Goal: Task Accomplishment & Management: Manage account settings

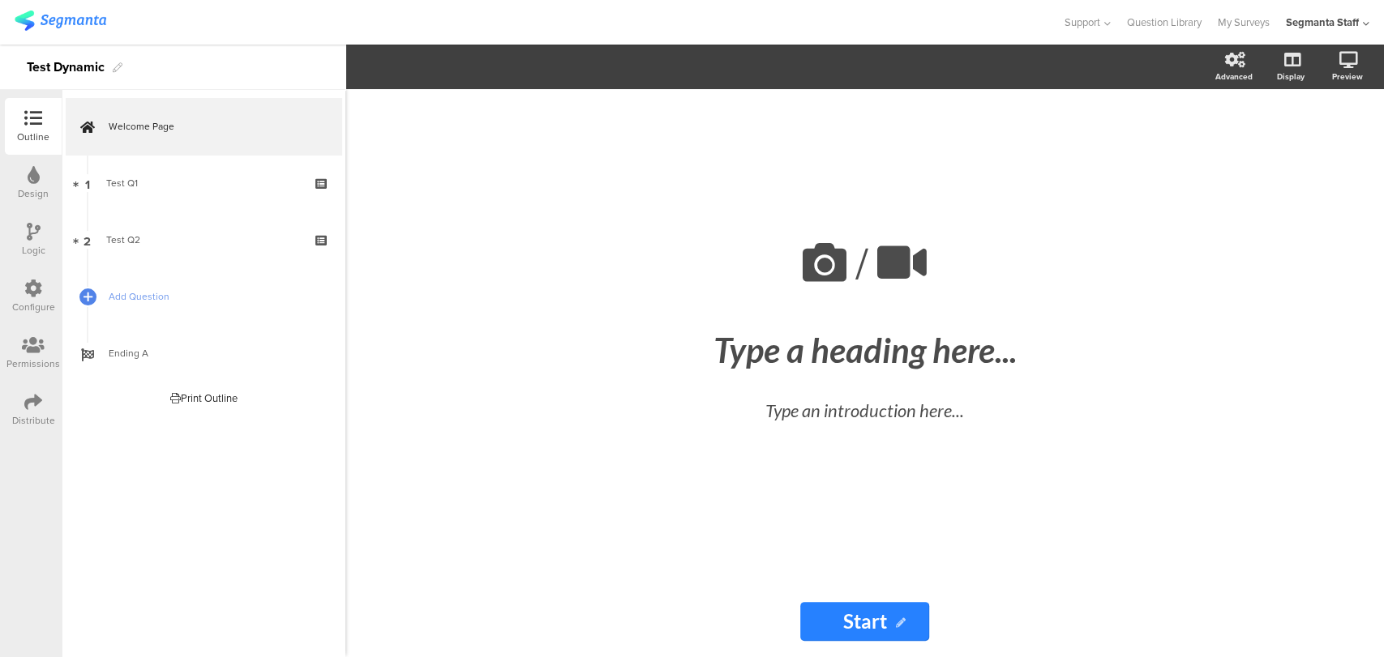
click at [18, 409] on div "Distribute" at bounding box center [33, 410] width 57 height 57
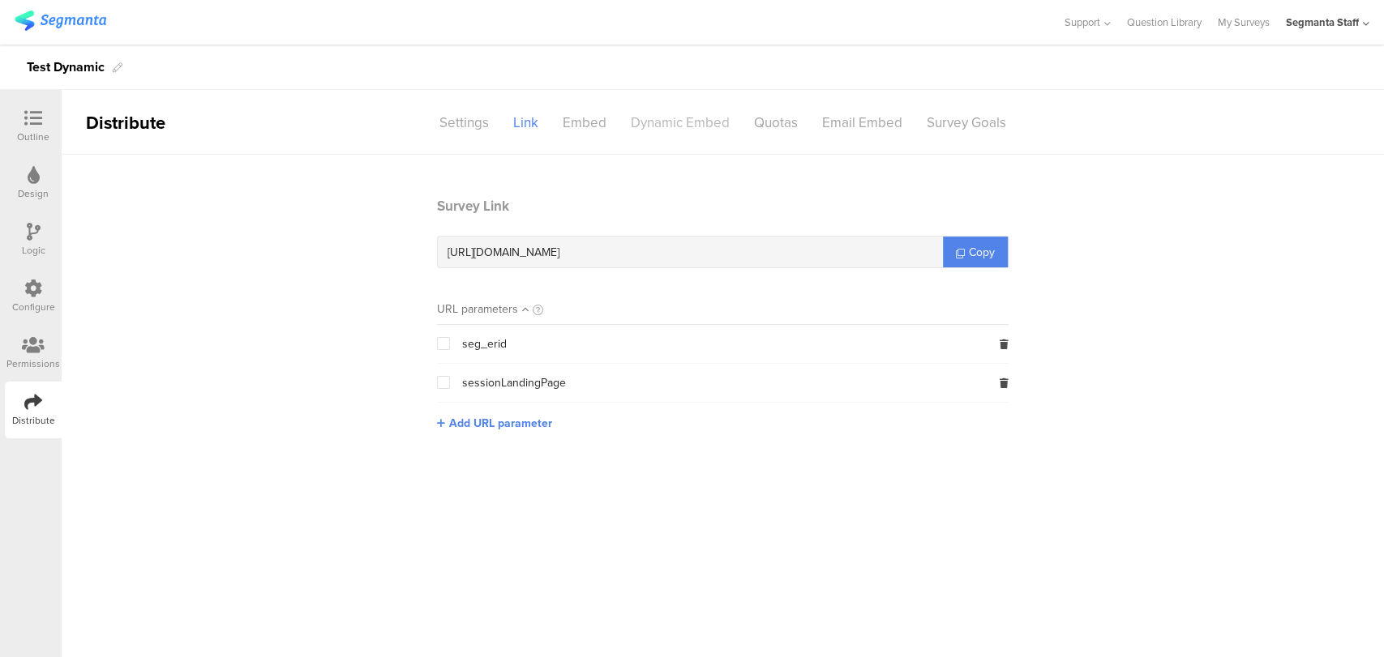
click at [692, 128] on div "Dynamic Embed" at bounding box center [679, 123] width 123 height 28
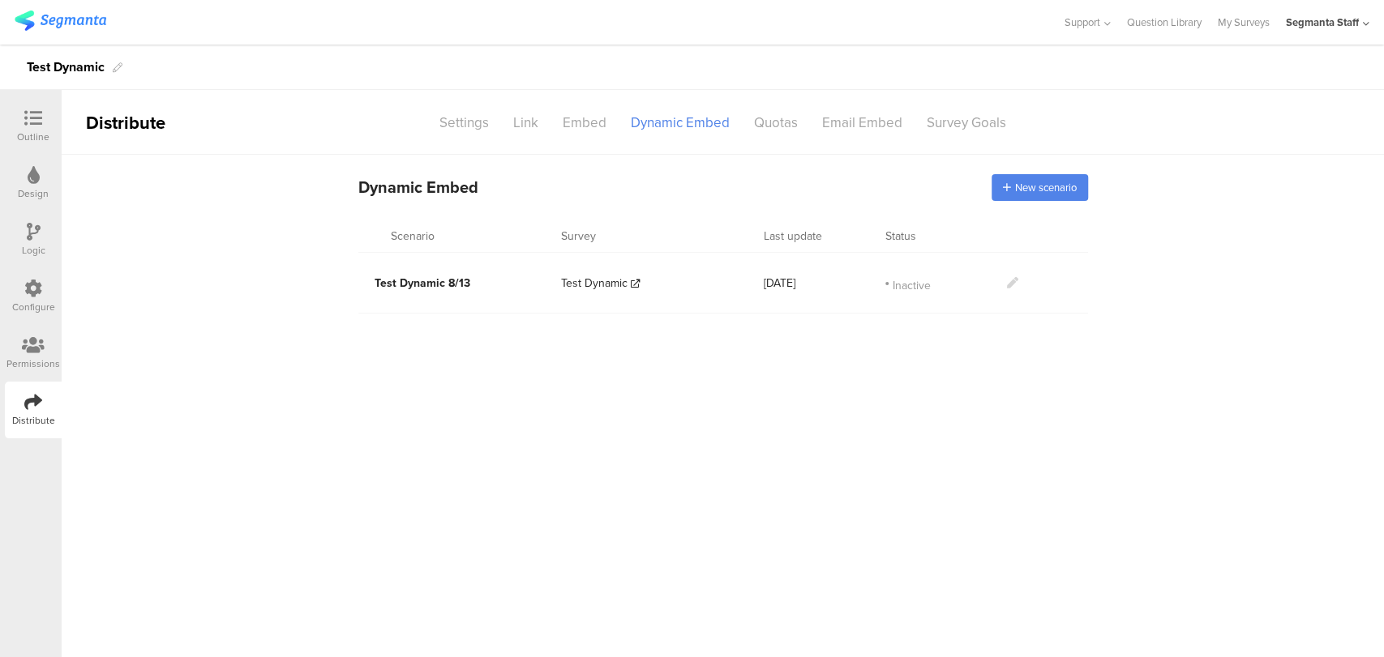
click at [918, 280] on span "Inactive" at bounding box center [911, 283] width 38 height 13
click at [1012, 286] on icon at bounding box center [1012, 282] width 11 height 11
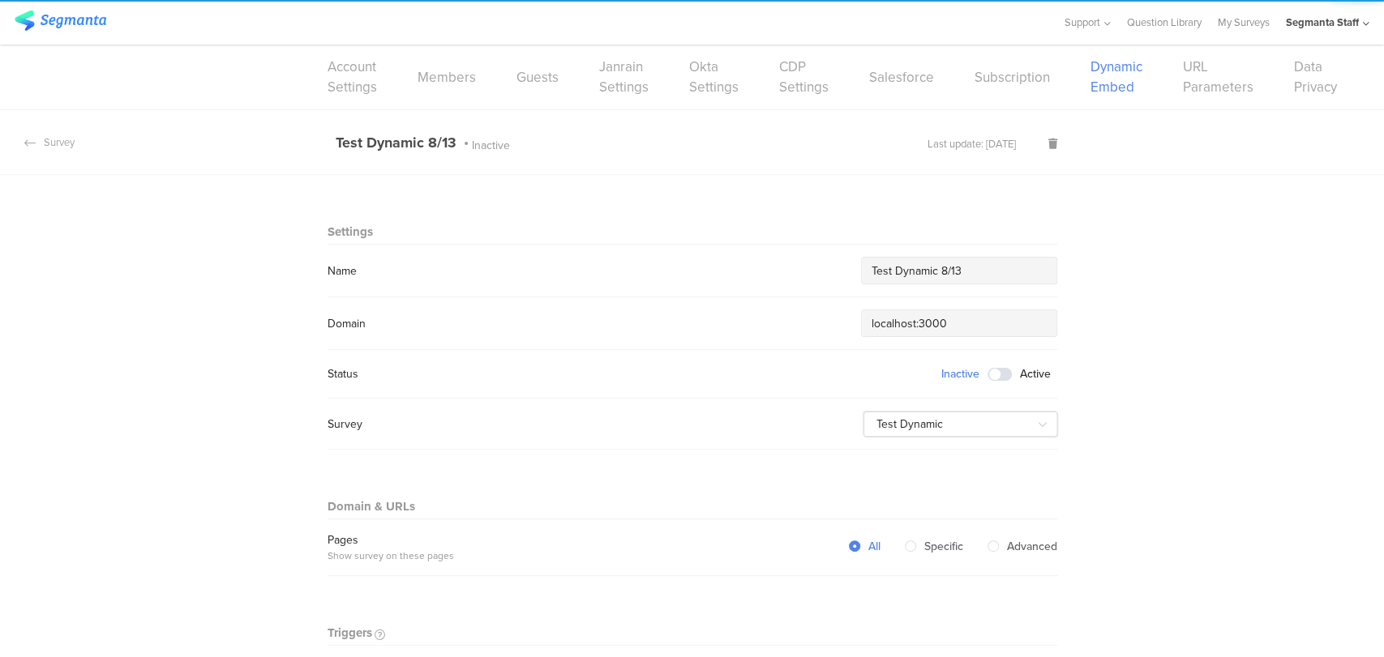
click at [993, 374] on span at bounding box center [999, 374] width 24 height 13
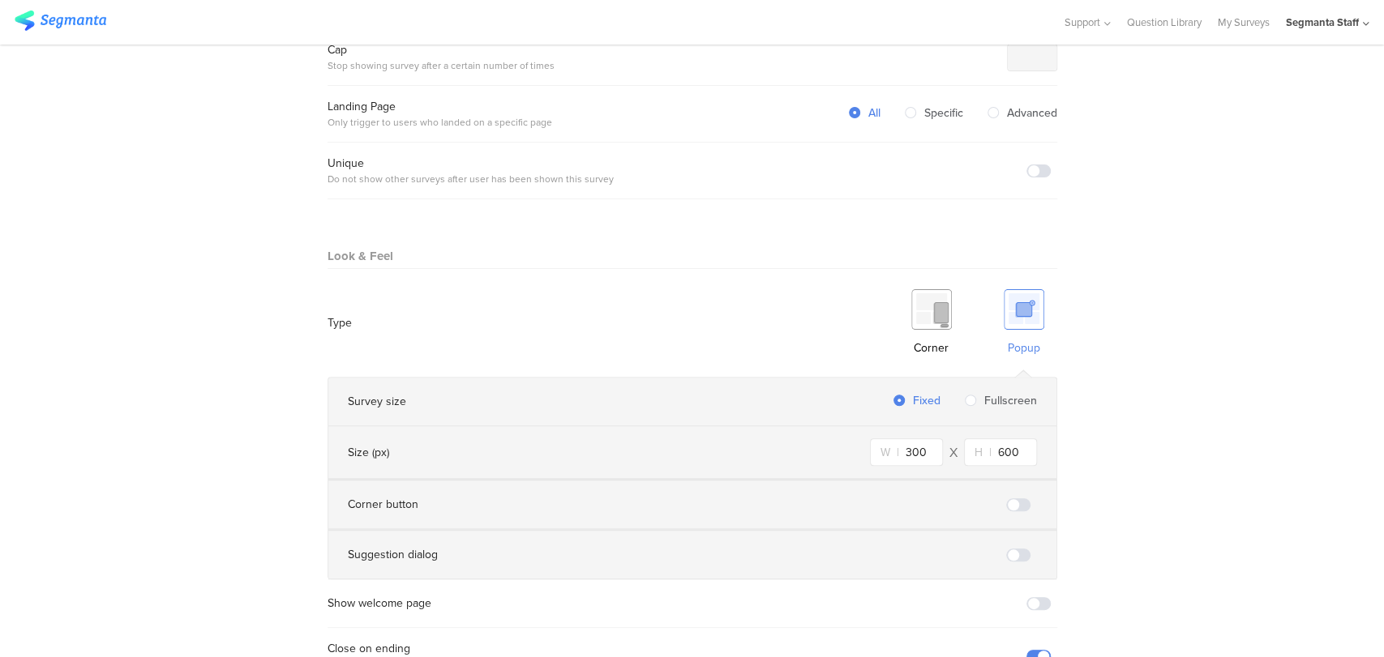
scroll to position [940, 0]
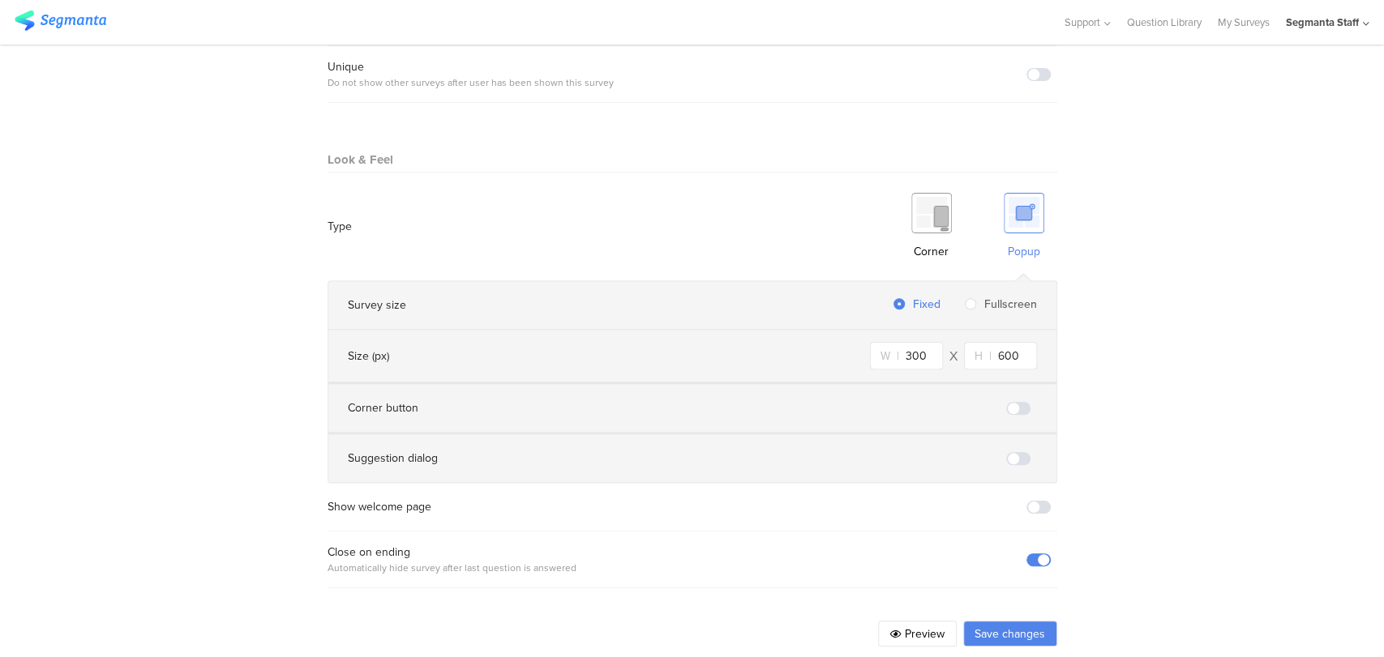
click at [999, 621] on button "Save changes" at bounding box center [1010, 634] width 94 height 26
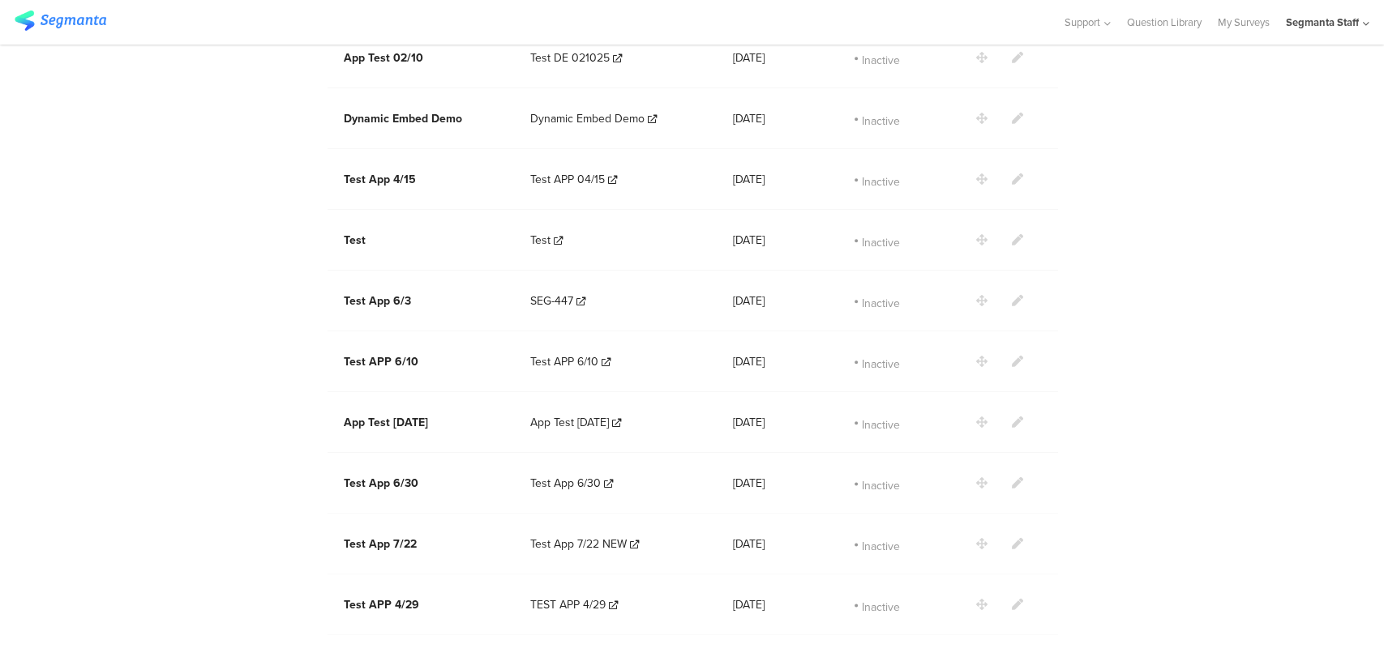
scroll to position [1427, 0]
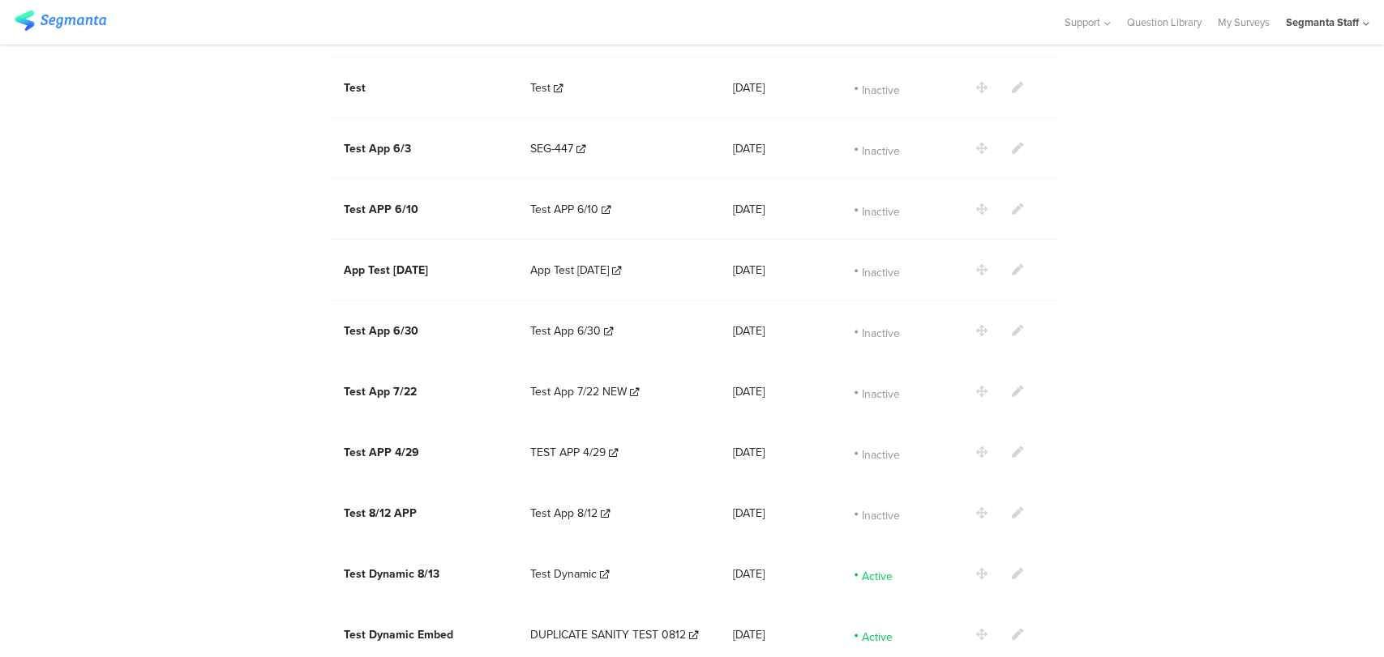
click at [1012, 629] on icon at bounding box center [1017, 634] width 11 height 11
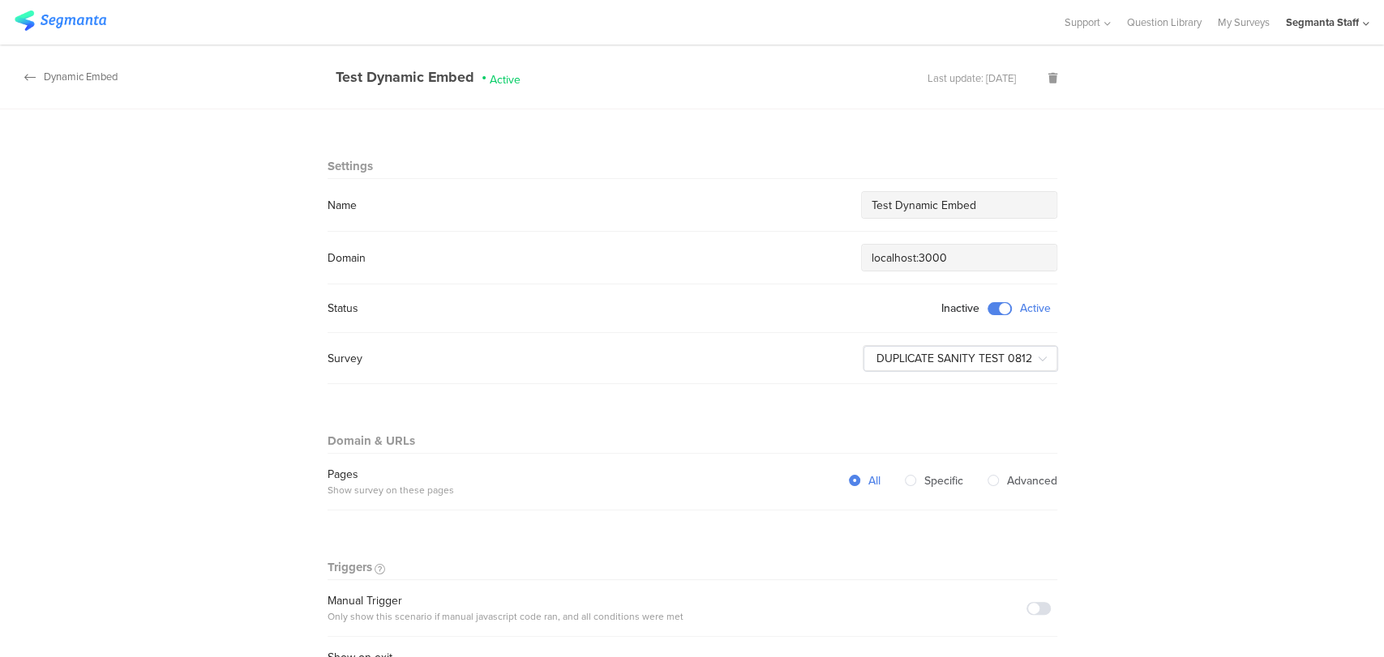
click at [52, 78] on div "Dynamic Embed" at bounding box center [59, 76] width 118 height 15
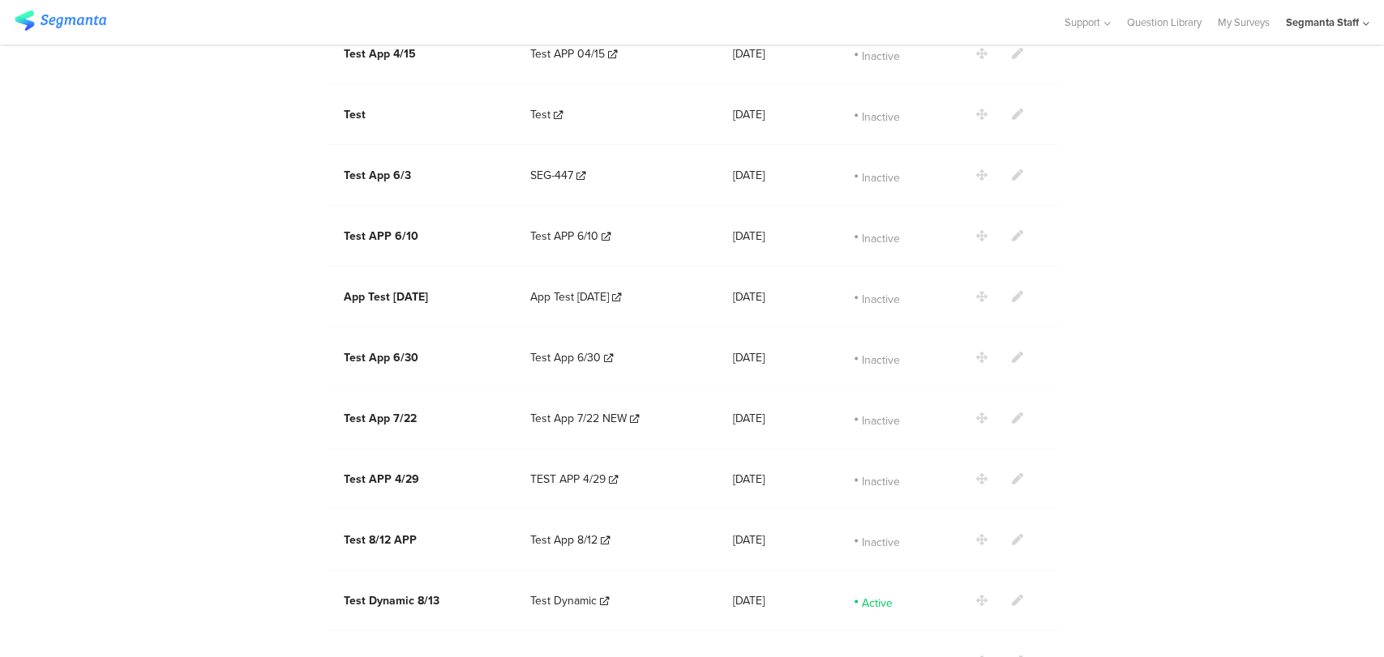
scroll to position [1427, 0]
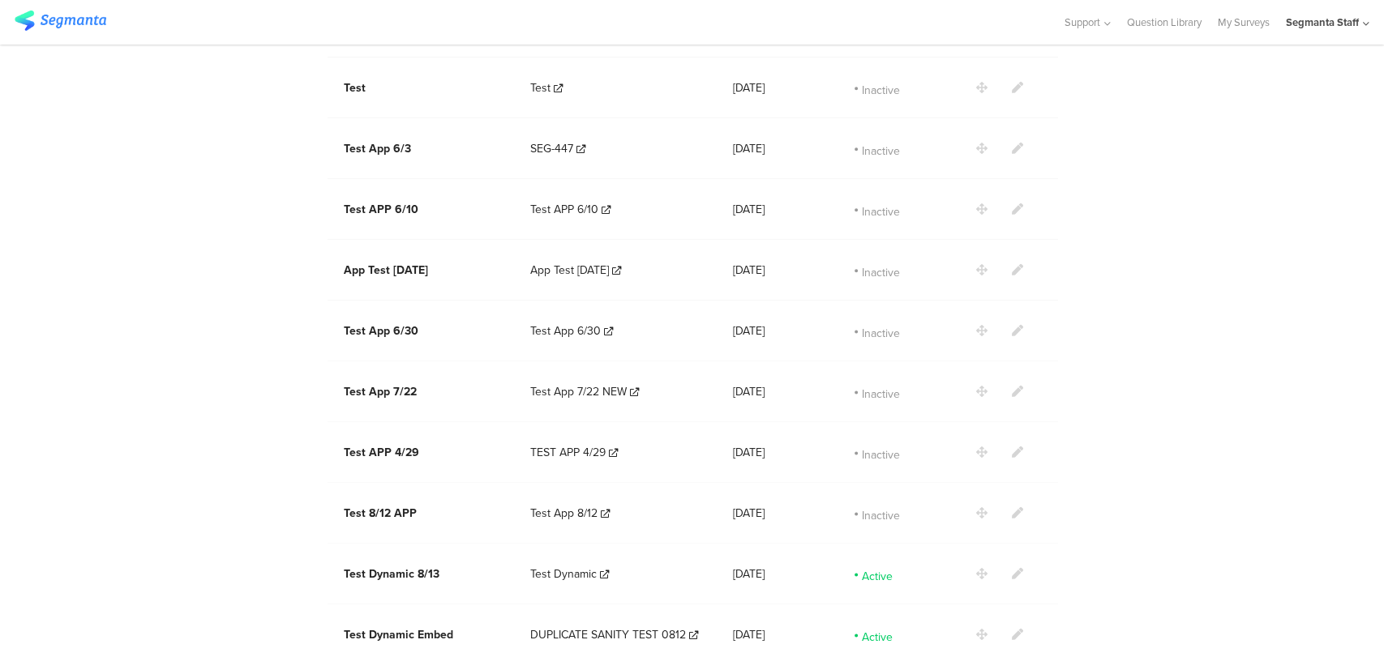
click at [1012, 568] on icon at bounding box center [1017, 573] width 11 height 11
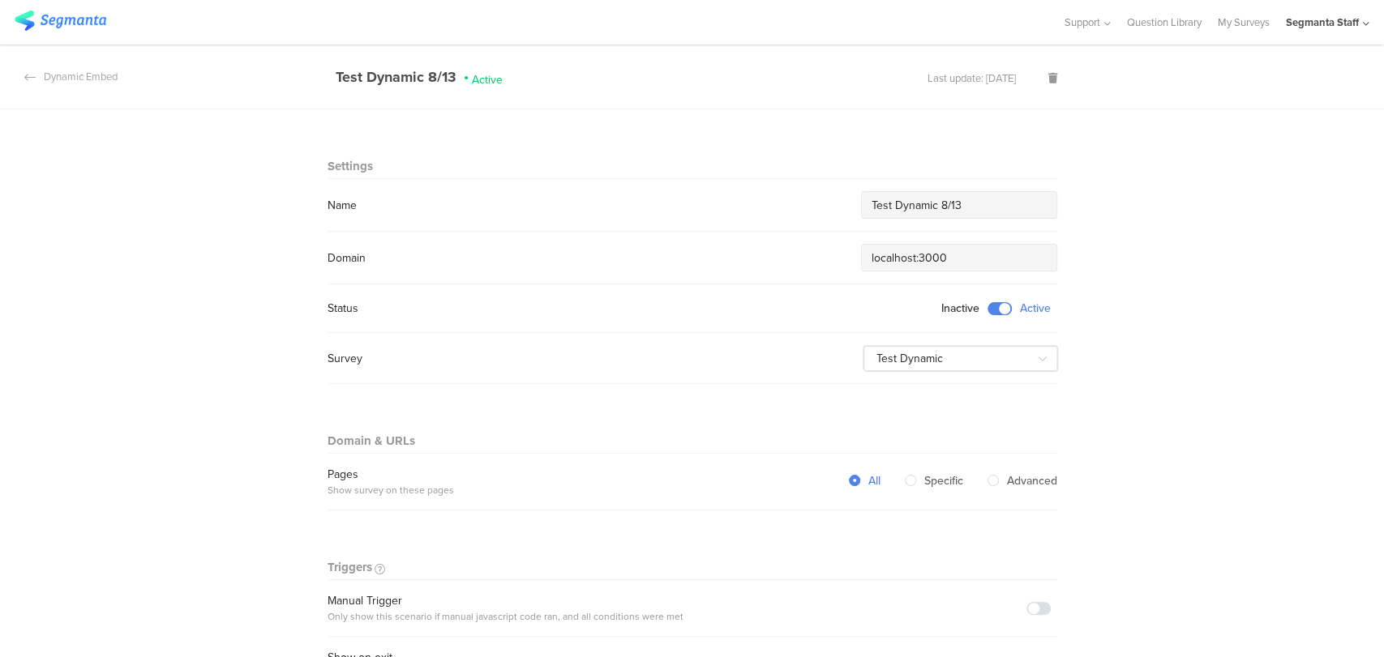
click at [997, 310] on span at bounding box center [999, 308] width 24 height 13
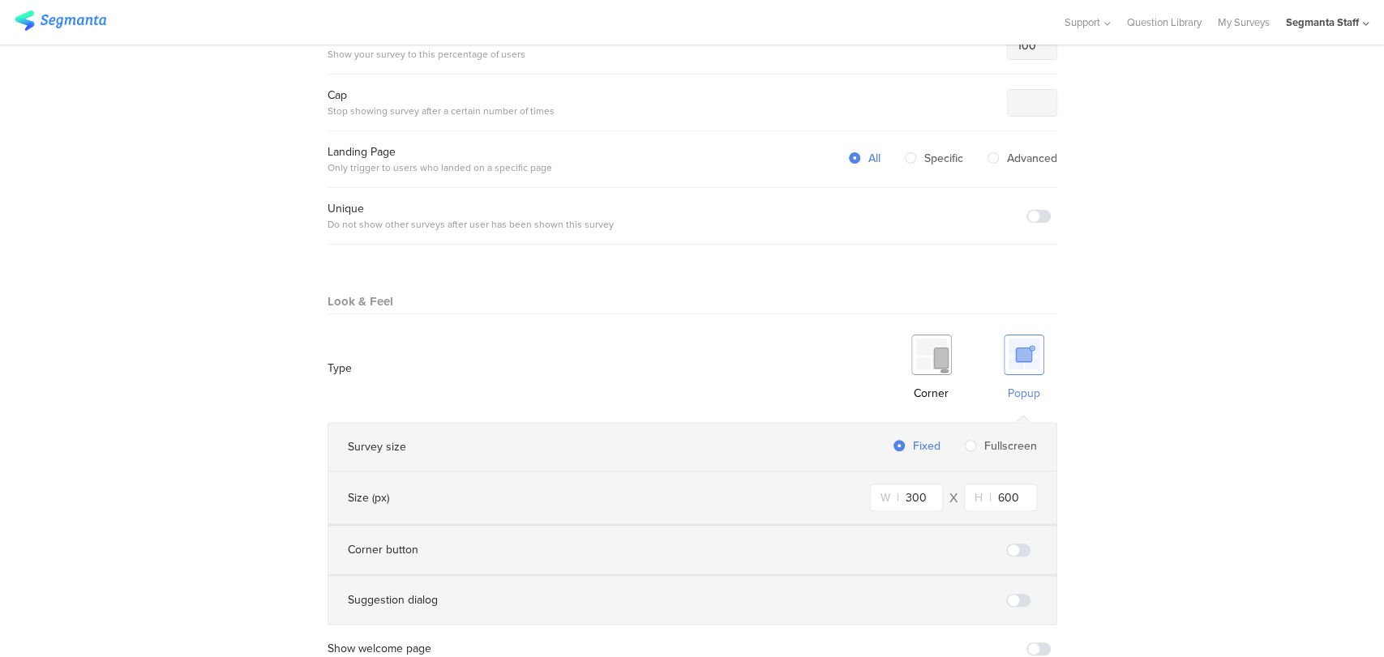
scroll to position [875, 0]
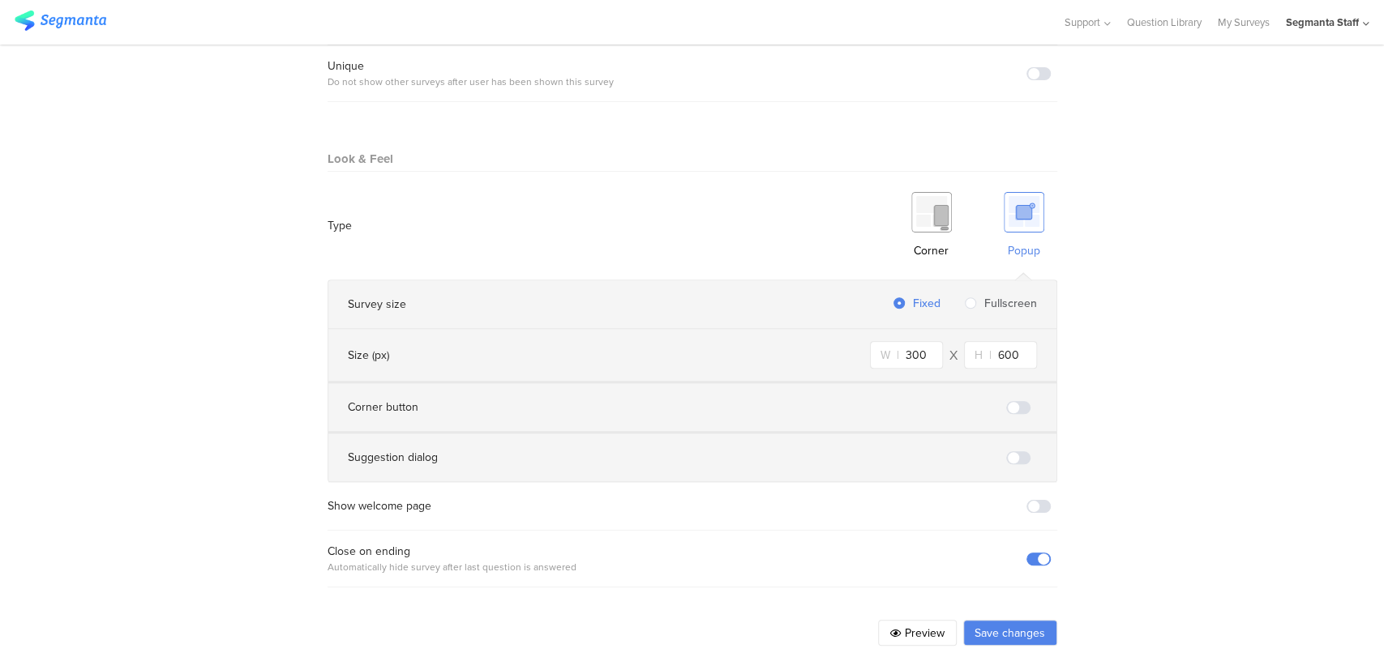
click at [1004, 620] on button "Save changes" at bounding box center [1010, 633] width 94 height 26
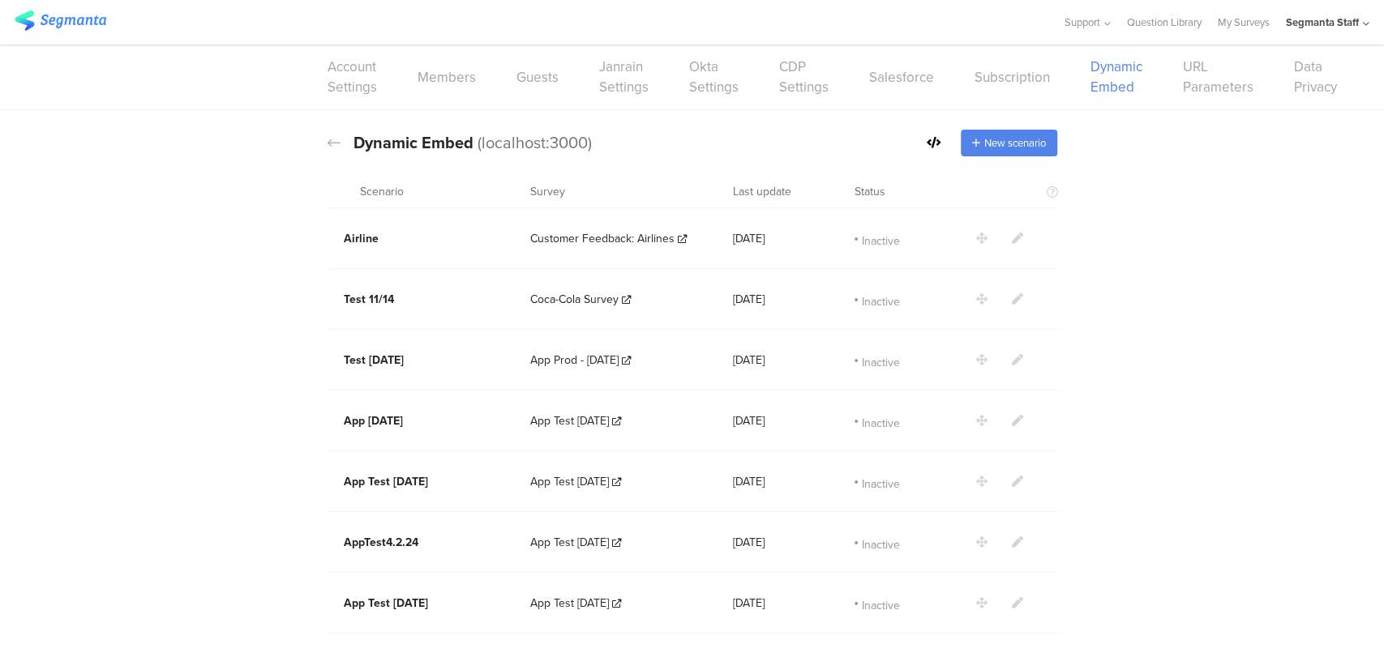
click at [926, 143] on icon at bounding box center [933, 142] width 15 height 11
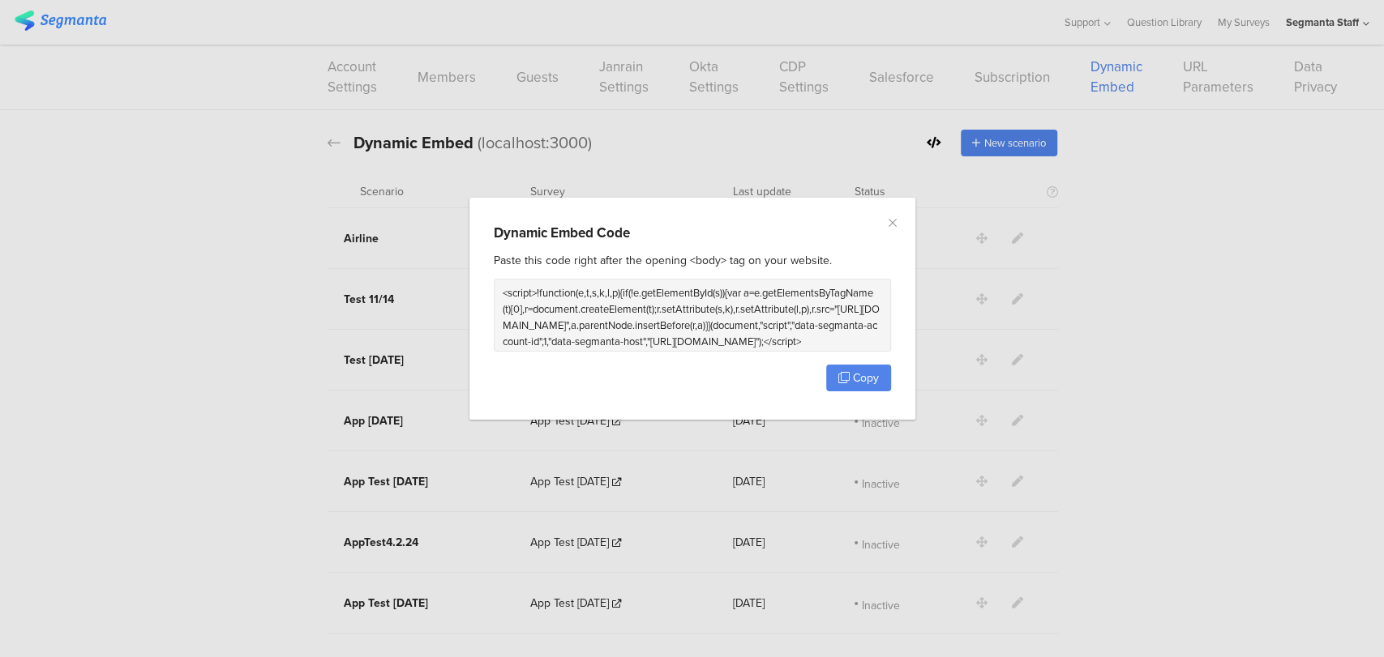
click at [926, 143] on div "Dynamic Embed Code Paste this code right after the opening <body> tag on your w…" at bounding box center [692, 328] width 1384 height 657
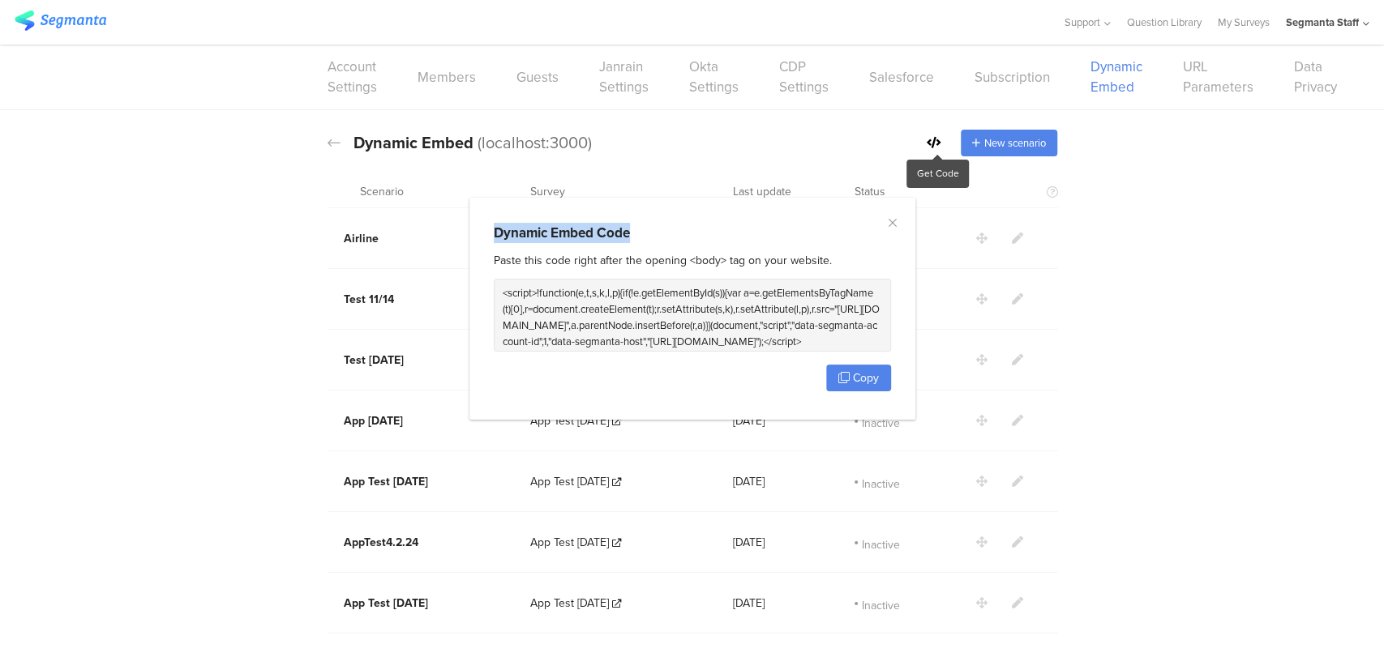
click at [926, 143] on div "Dynamic Embed Code Paste this code right after the opening <body> tag on your w…" at bounding box center [692, 328] width 1384 height 657
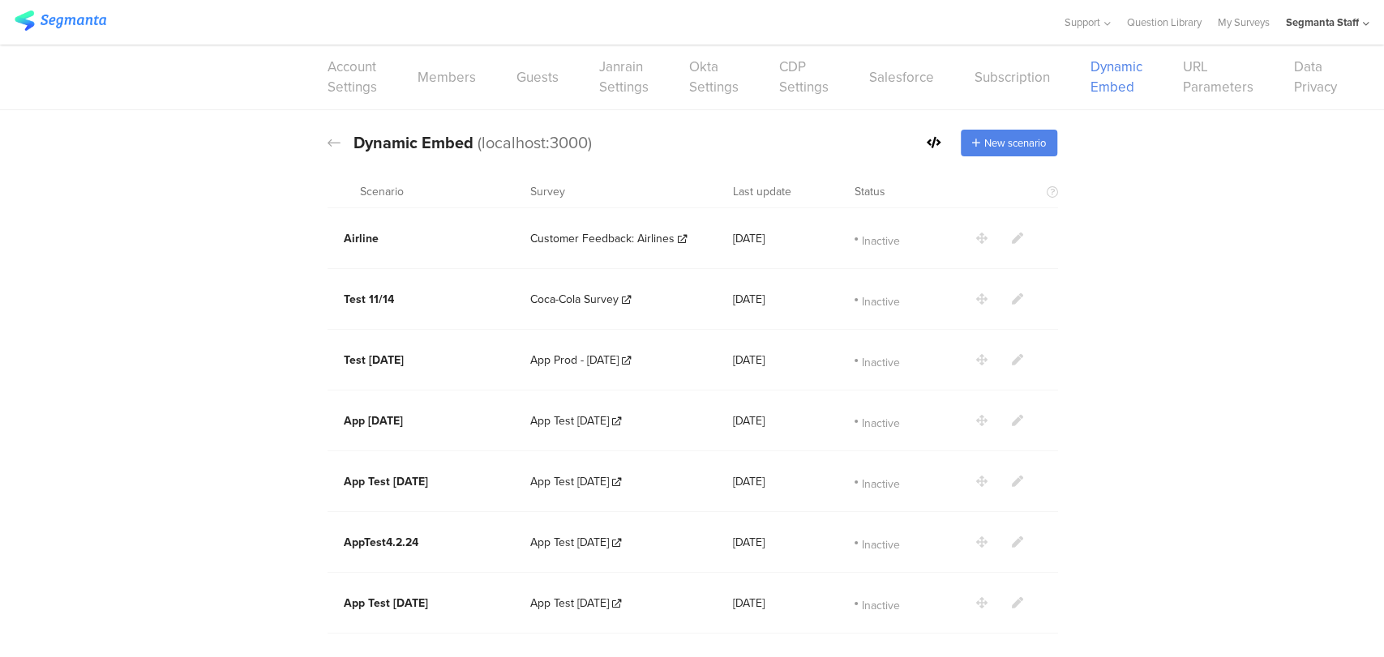
click at [926, 142] on icon at bounding box center [933, 142] width 15 height 11
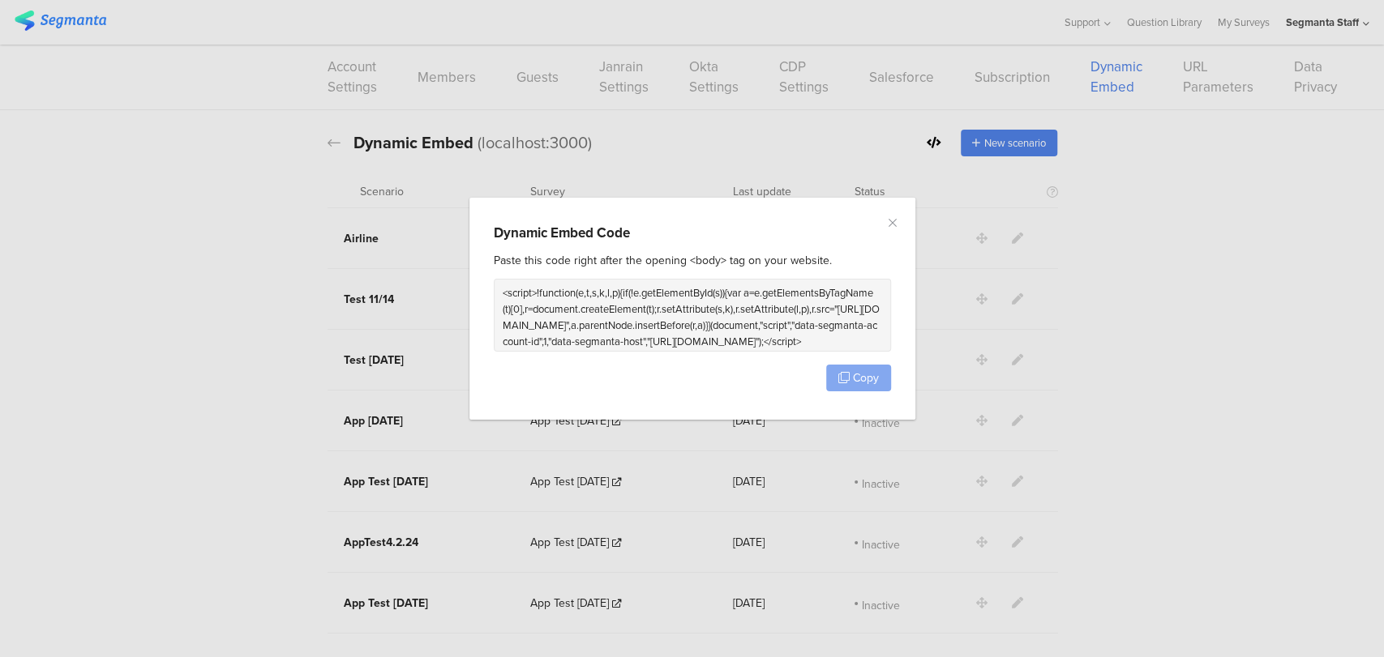
click at [849, 378] on icon "dialog" at bounding box center [843, 377] width 11 height 11
click at [896, 225] on icon "Close" at bounding box center [892, 222] width 13 height 13
